Goal: Information Seeking & Learning: Learn about a topic

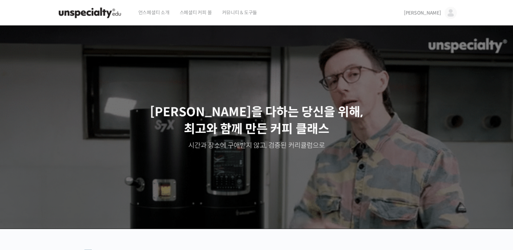
click at [437, 17] on link "[PERSON_NAME]" at bounding box center [430, 13] width 53 height 26
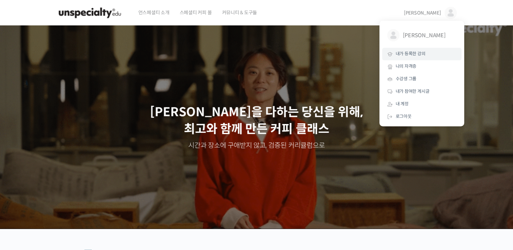
click at [421, 59] on link "내가 등록한 강의" at bounding box center [421, 54] width 79 height 13
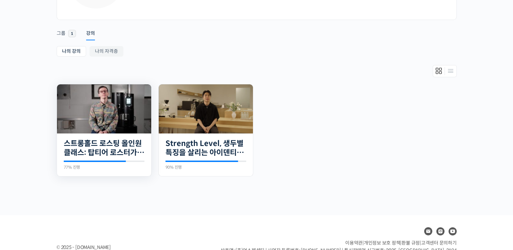
scroll to position [102, 0]
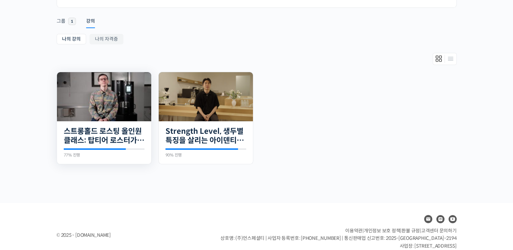
click at [91, 124] on div "30개의 수업 스트롱홀드 로스팅 올인원 클래스: 탑티어 로스터가 알려주는 스트롱홀드 A to Z 가이드 77% 진행 최근 활동: 2025년 0…" at bounding box center [104, 142] width 94 height 43
click at [93, 132] on link "스트롱홀드 로스팅 올인원 클래스: 탑티어 로스터가 알려주는 스트롱홀드 A to Z 가이드" at bounding box center [104, 136] width 81 height 19
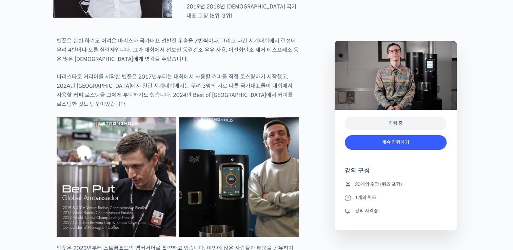
scroll to position [475, 0]
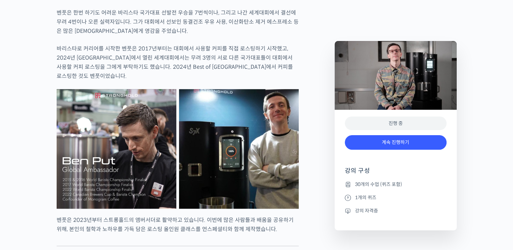
click at [376, 125] on div "진행 중" at bounding box center [396, 124] width 102 height 14
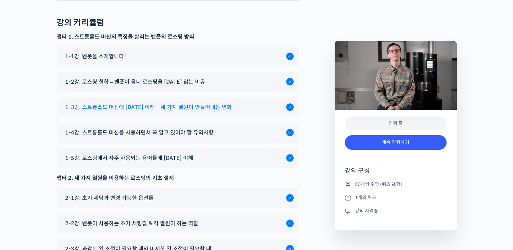
scroll to position [3292, 0]
click at [171, 112] on span "1-3강. 스트롱홀드 머신에 대한 이해 – 세 가지 열원이 만들어내는 변화" at bounding box center [148, 107] width 167 height 9
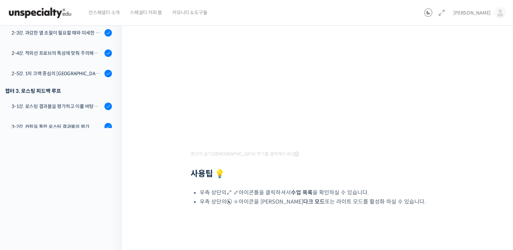
scroll to position [74, 0]
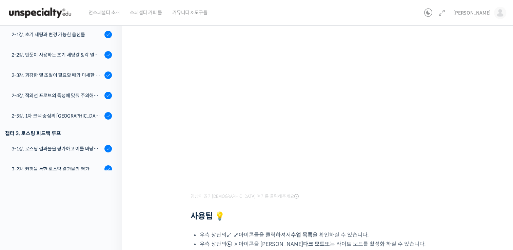
click at [347, 26] on h1 "1-3강. 스트롱홀드 머신에 대한 이해 – 세 가지 열원이 만들어내는 변화" at bounding box center [320, 15] width 258 height 26
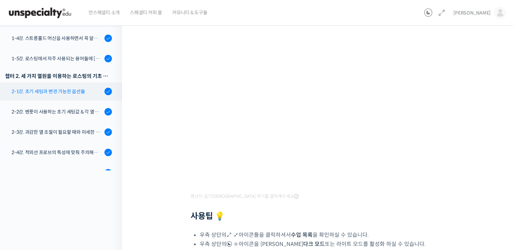
scroll to position [14, 0]
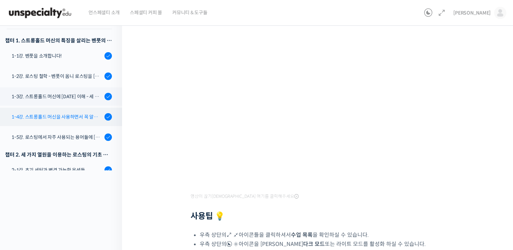
click at [70, 112] on link "1-4강. 스트롱홀드 머신을 사용하면서 꼭 알고 있어야 할 유의사항" at bounding box center [60, 117] width 126 height 18
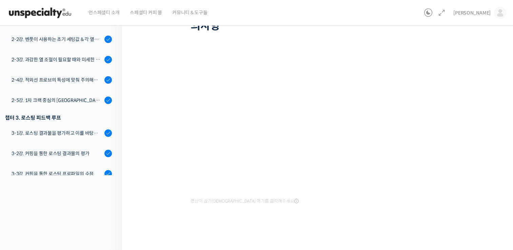
scroll to position [27, 0]
